Goal: Information Seeking & Learning: Find contact information

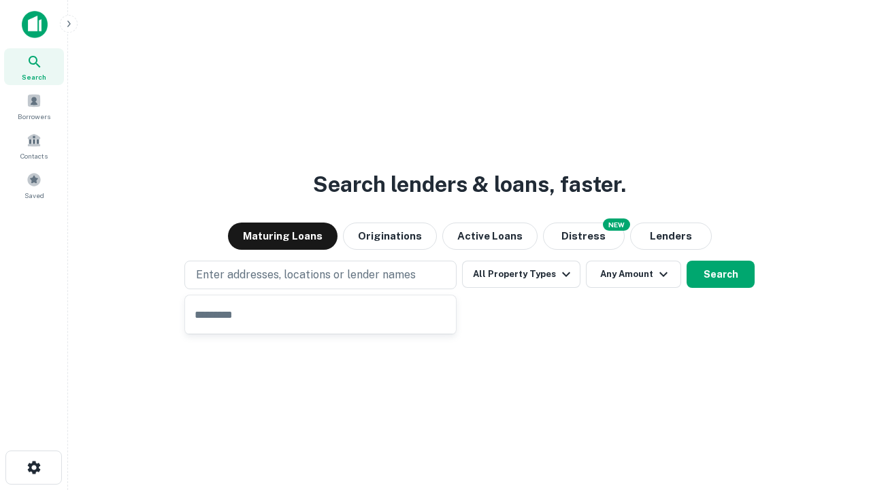
type input "**********"
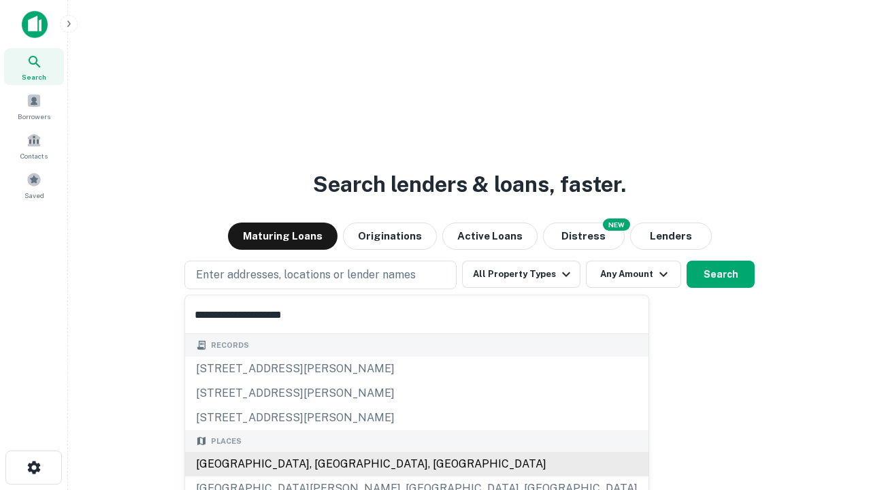
click at [325, 464] on div "Santa Monica, CA, USA" at bounding box center [417, 464] width 464 height 25
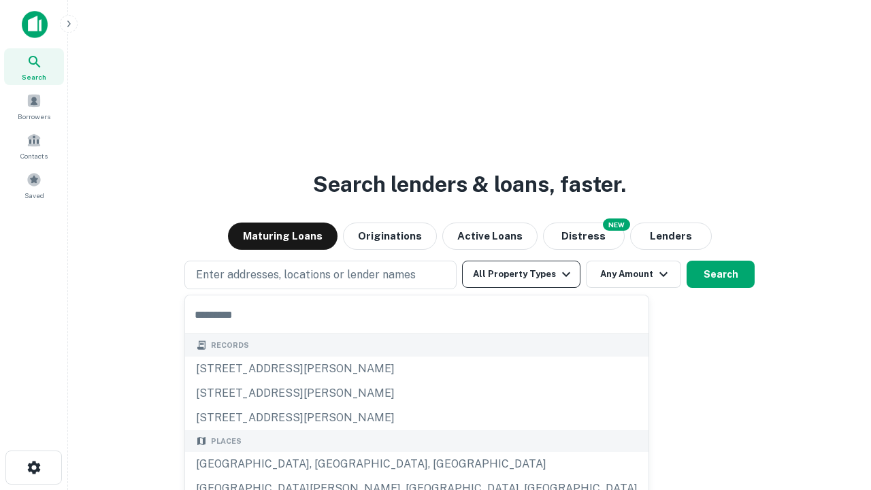
click at [521, 274] on button "All Property Types" at bounding box center [521, 274] width 118 height 27
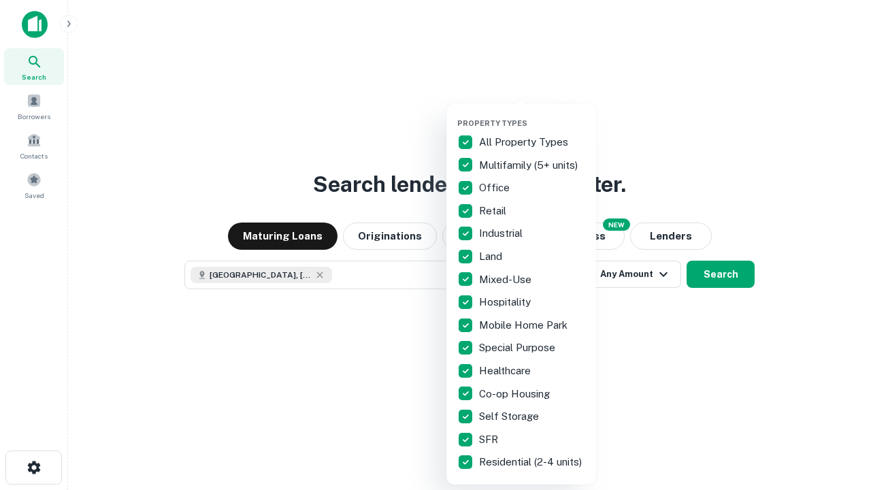
click at [532, 114] on button "button" at bounding box center [532, 114] width 150 height 1
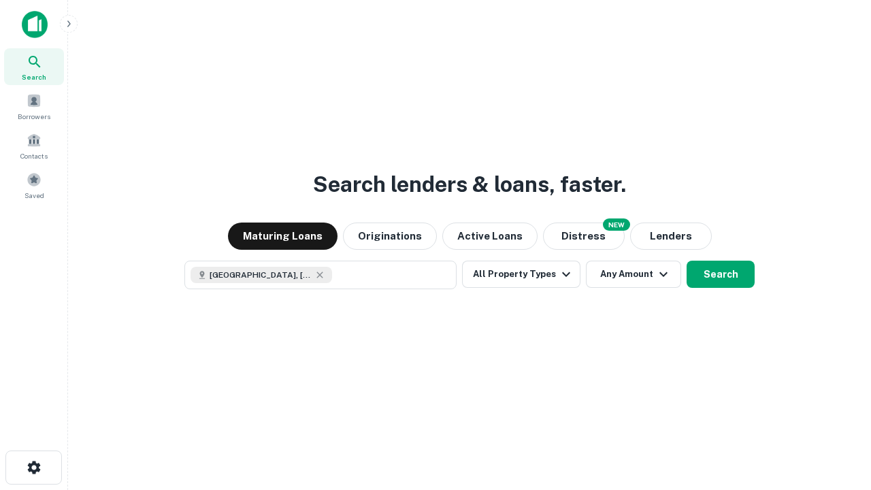
scroll to position [22, 0]
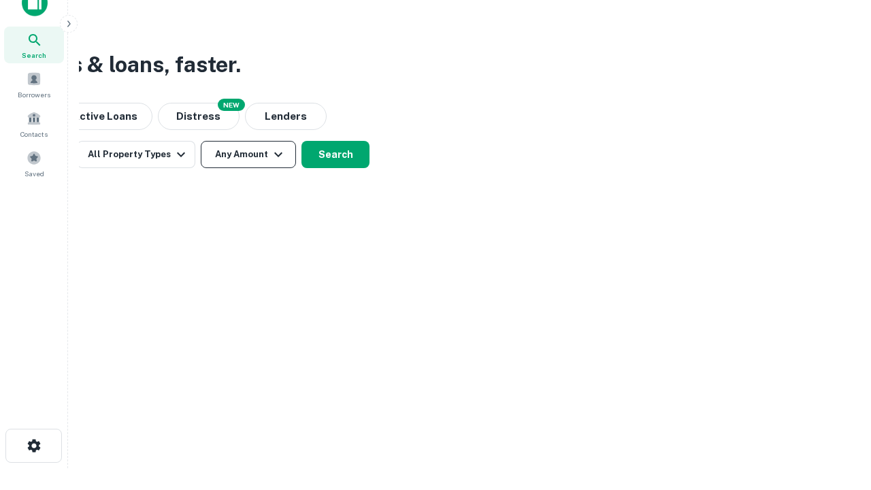
click at [248, 155] on button "Any Amount" at bounding box center [248, 154] width 95 height 27
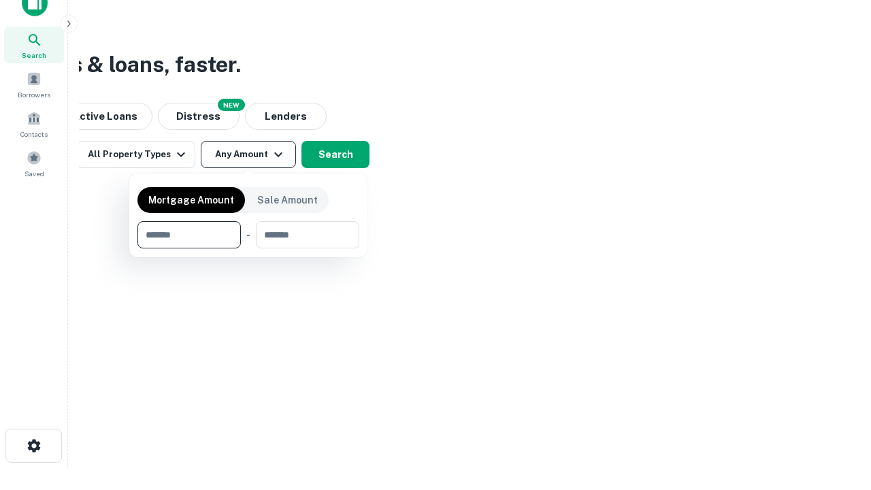
type input "*******"
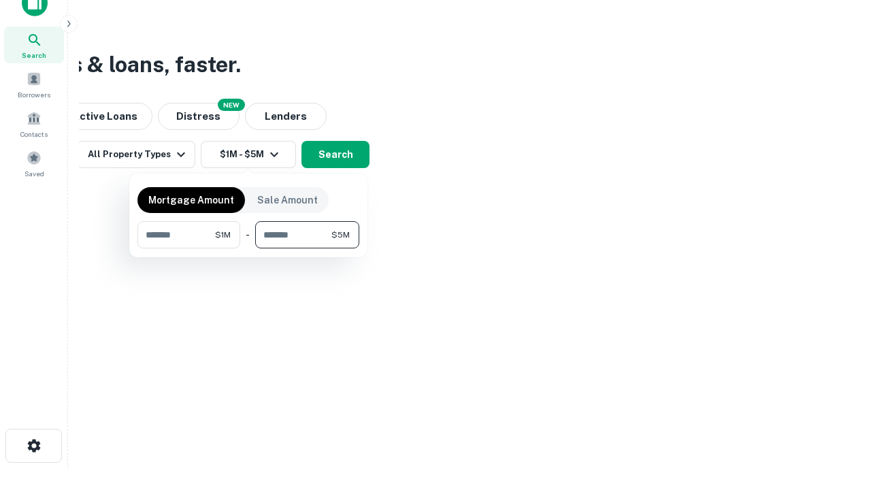
type input "*******"
click at [248, 248] on button "button" at bounding box center [249, 248] width 222 height 1
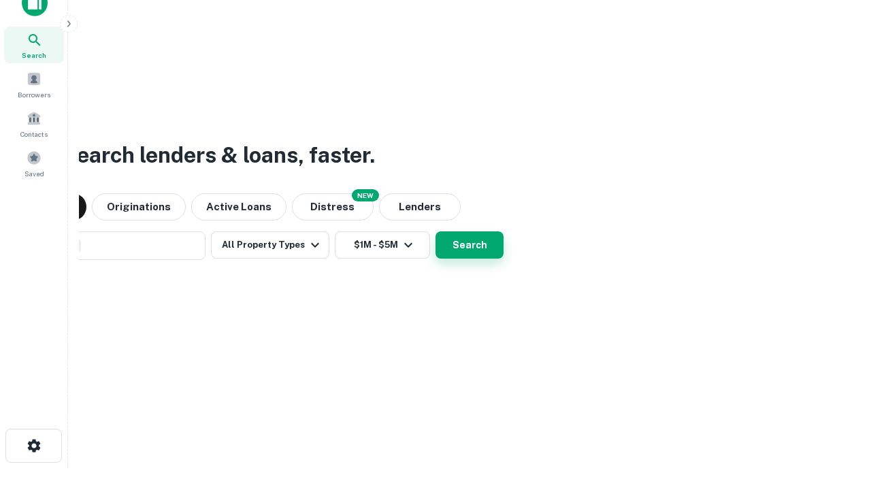
click at [436, 231] on button "Search" at bounding box center [470, 244] width 68 height 27
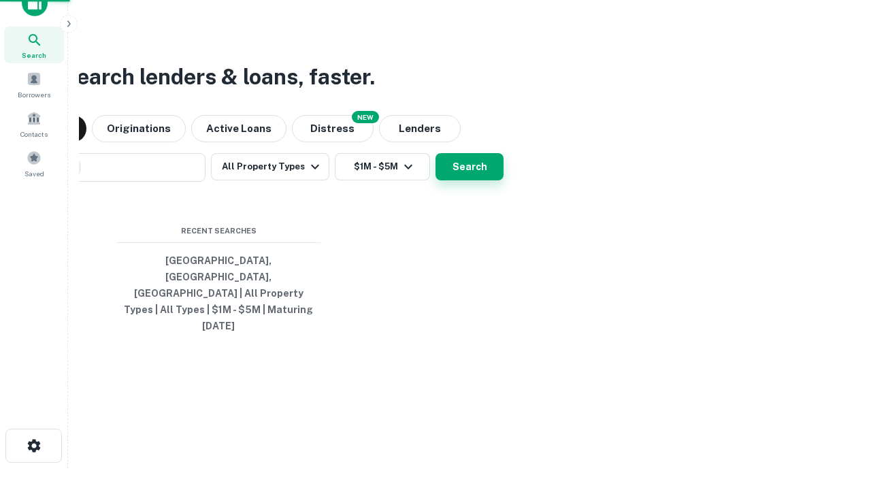
scroll to position [36, 385]
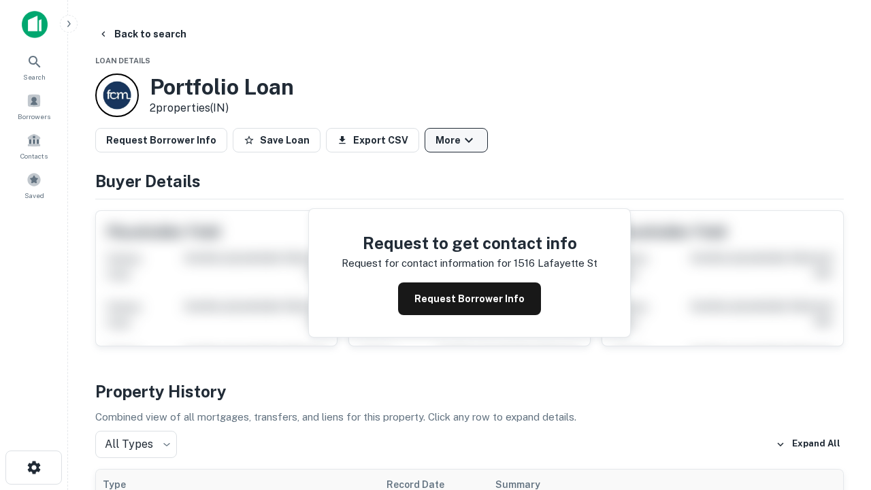
click at [456, 140] on button "More" at bounding box center [456, 140] width 63 height 25
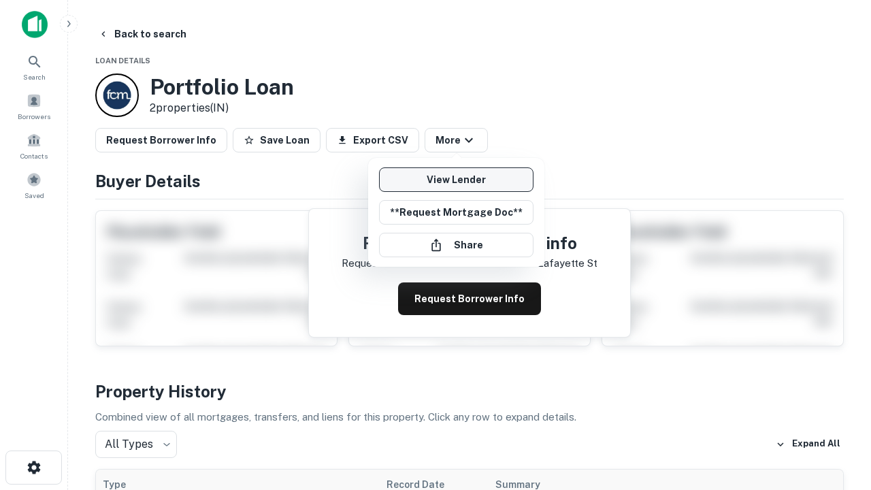
click at [456, 180] on link "View Lender" at bounding box center [456, 179] width 155 height 25
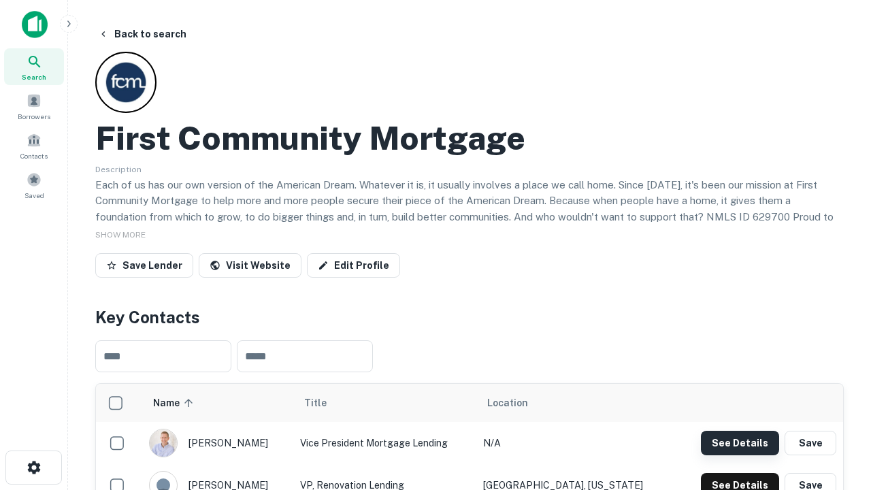
click at [740, 442] on button "See Details" at bounding box center [740, 443] width 78 height 25
click at [33, 468] on icon "button" at bounding box center [34, 468] width 16 height 16
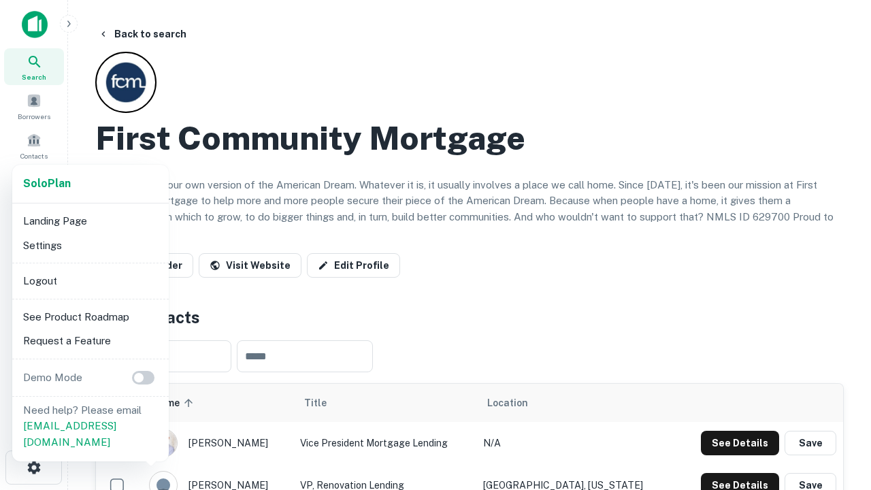
click at [90, 280] on li "Logout" at bounding box center [91, 281] width 146 height 25
